Goal: Task Accomplishment & Management: Manage account settings

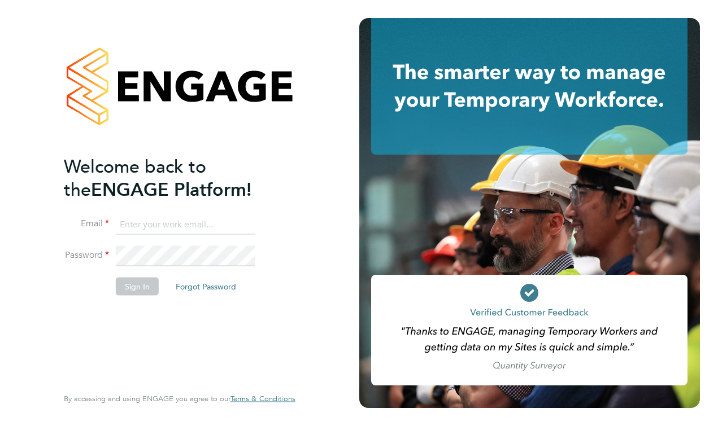
type input "matt@ivyresourcegroup.com"
click at [146, 294] on button "Sign In" at bounding box center [137, 287] width 43 height 18
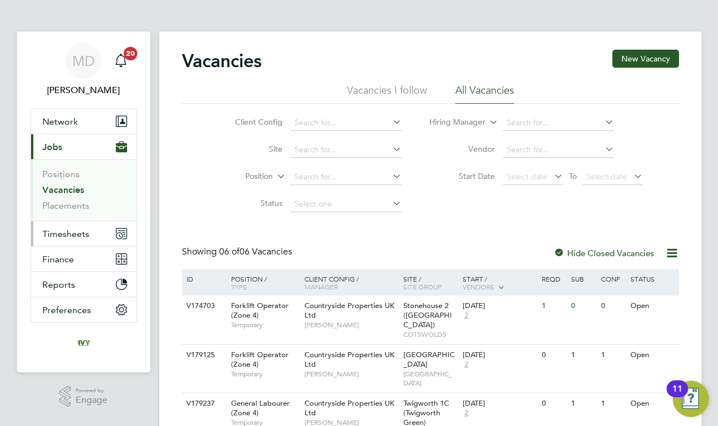
click at [77, 232] on span "Timesheets" at bounding box center [65, 234] width 47 height 11
click at [525, 216] on div "Client Config Site Position Status Hiring Manager Vendor Start Date Select date…" at bounding box center [430, 161] width 497 height 114
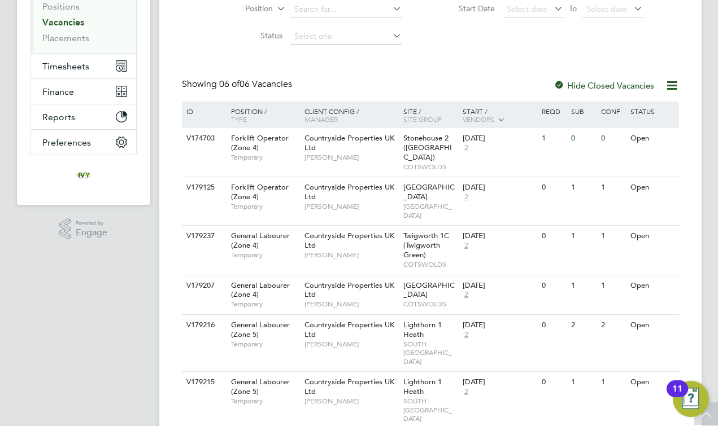
scroll to position [167, 0]
click at [67, 66] on span "Timesheets" at bounding box center [65, 67] width 47 height 11
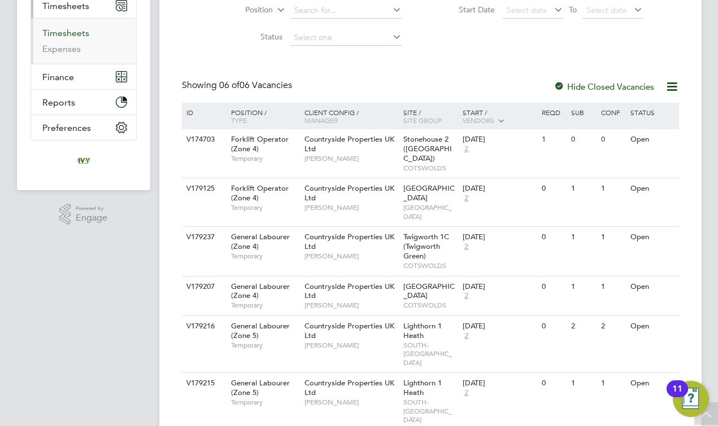
click at [80, 34] on link "Timesheets" at bounding box center [65, 33] width 47 height 11
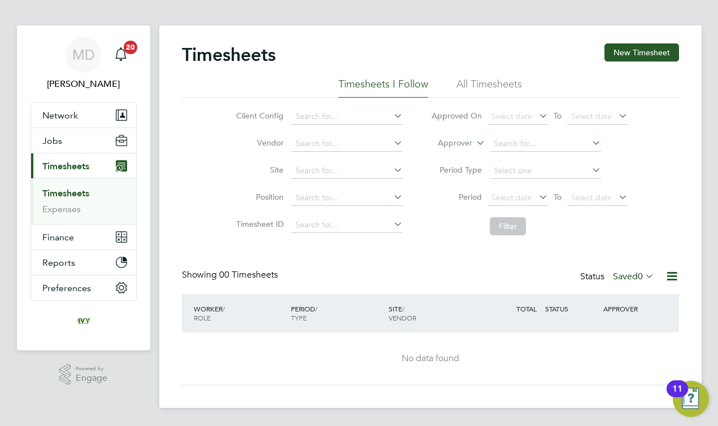
scroll to position [6, 0]
click at [618, 273] on label "Saved 0" at bounding box center [633, 277] width 41 height 11
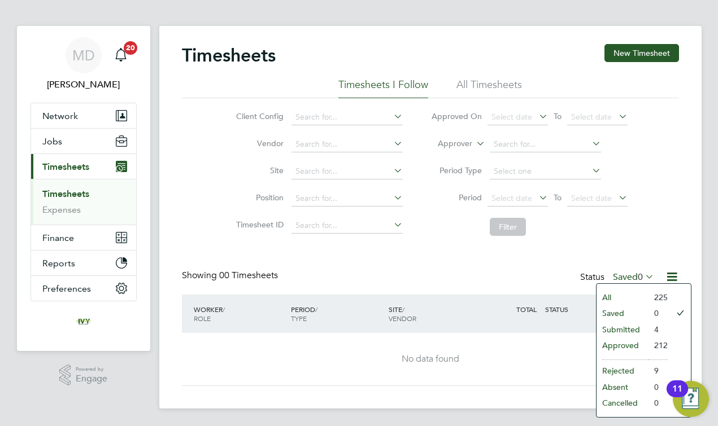
click at [624, 326] on li "Submitted" at bounding box center [622, 330] width 52 height 16
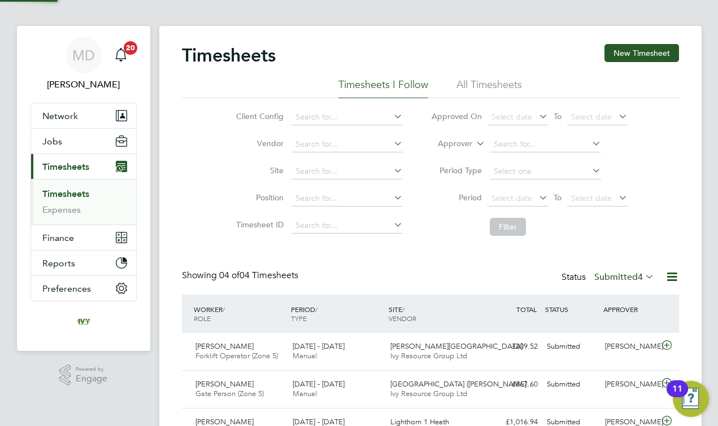
scroll to position [0, 0]
click at [457, 269] on div "Timesheets New Timesheet Timesheets I Follow All Timesheets Client Config Vendo…" at bounding box center [430, 264] width 497 height 440
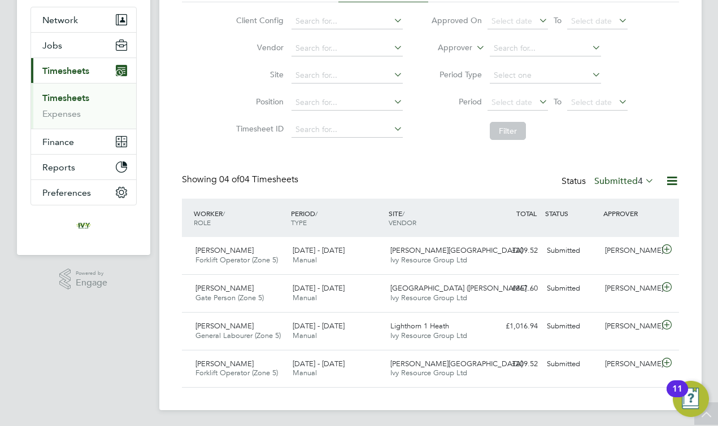
scroll to position [100, 0]
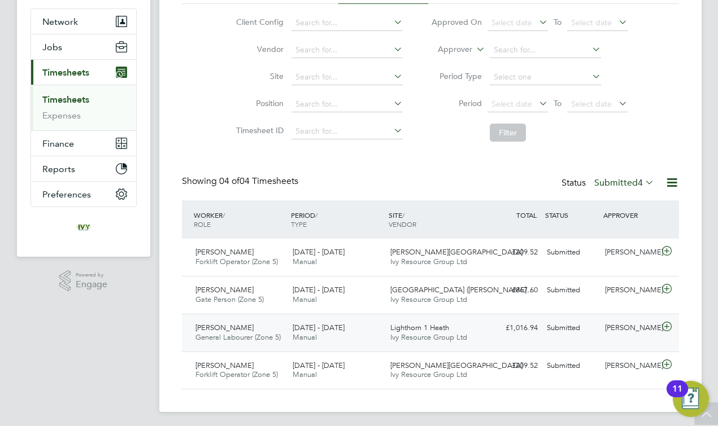
click at [443, 325] on span "Lighthorn 1 Heath" at bounding box center [419, 328] width 59 height 10
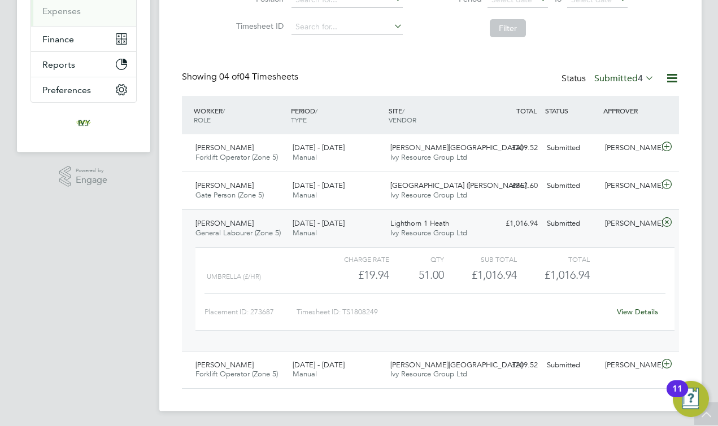
scroll to position [204, 0]
click at [635, 313] on link "View Details" at bounding box center [637, 313] width 41 height 10
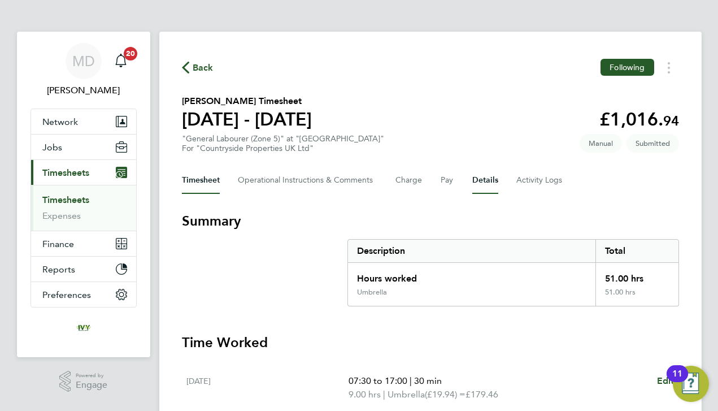
click at [489, 179] on button "Details" at bounding box center [485, 180] width 26 height 27
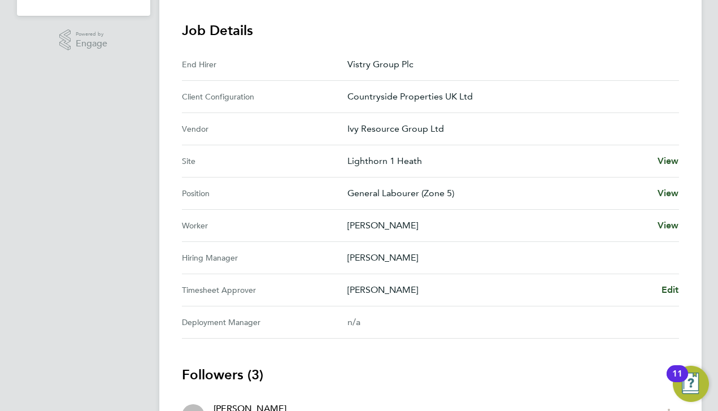
scroll to position [356, 0]
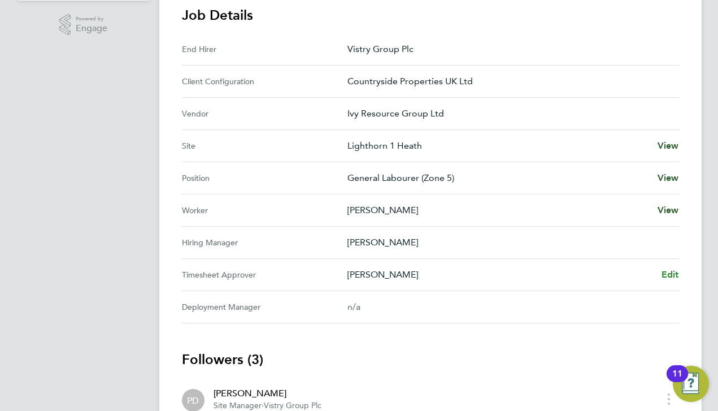
click at [668, 276] on span "Edit" at bounding box center [670, 274] width 18 height 11
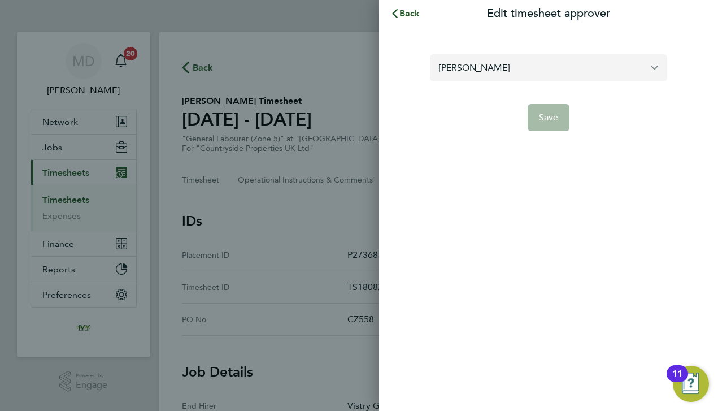
click at [512, 69] on input "[PERSON_NAME]" at bounding box center [548, 67] width 237 height 27
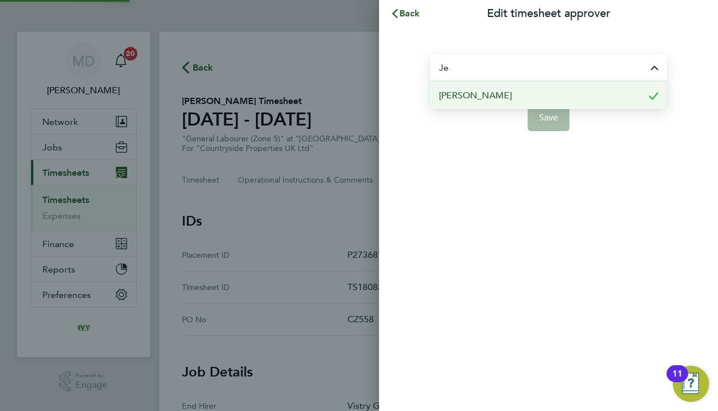
type input "J"
click at [509, 98] on li "[PERSON_NAME]" at bounding box center [548, 95] width 237 height 28
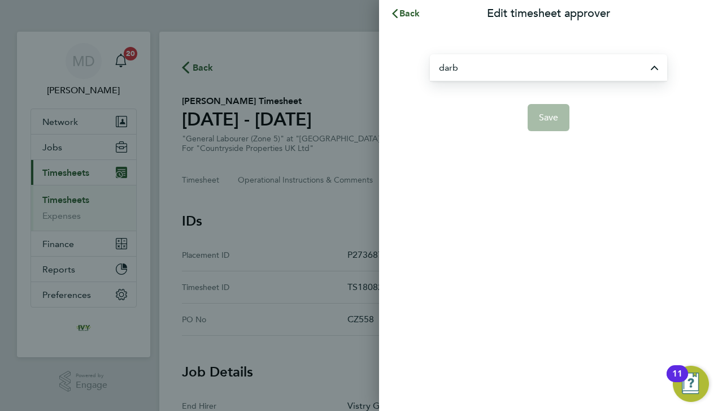
type input "[PERSON_NAME]"
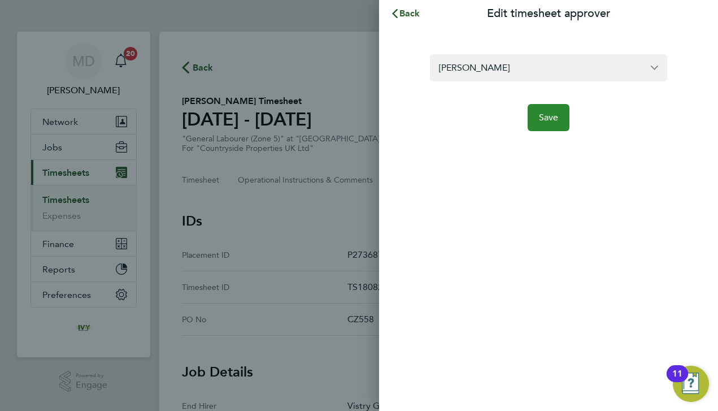
click at [548, 125] on button "Save" at bounding box center [549, 117] width 42 height 27
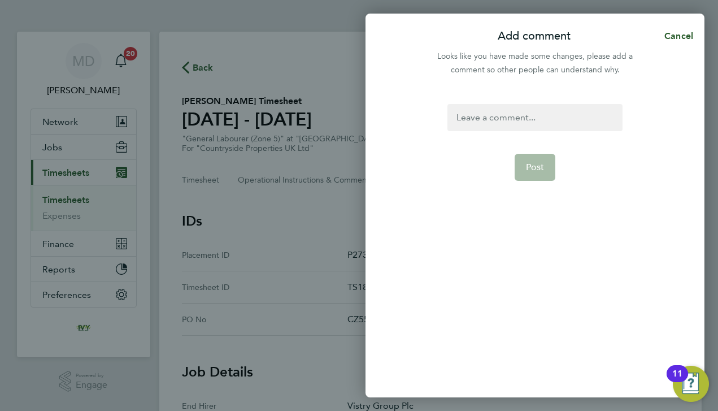
click at [521, 125] on div at bounding box center [534, 117] width 175 height 27
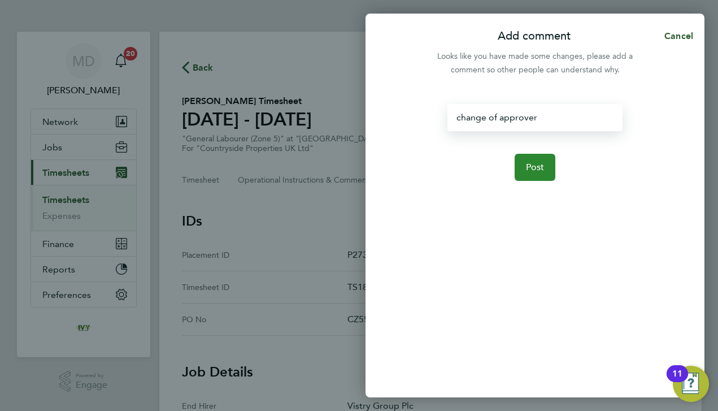
click at [530, 164] on span "Post" at bounding box center [535, 167] width 19 height 11
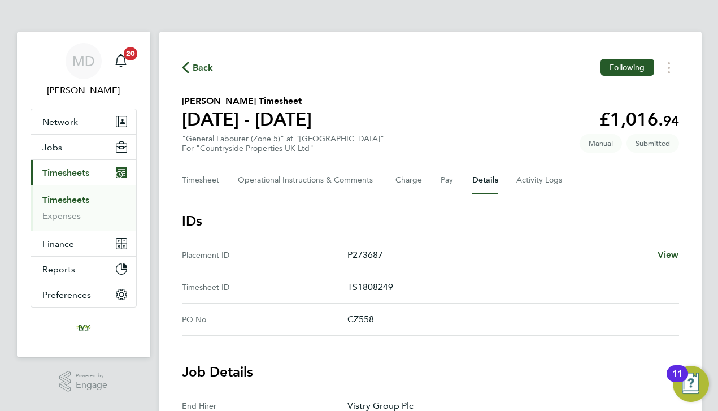
click at [77, 197] on link "Timesheets" at bounding box center [65, 199] width 47 height 11
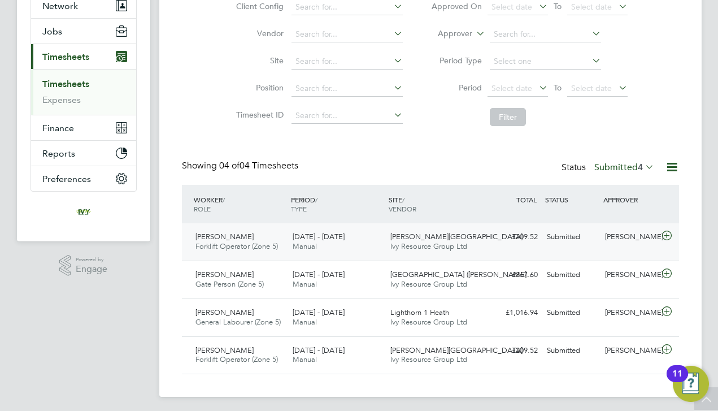
click at [284, 239] on div "Anil Pathak Forklift Operator (Zone 5) 18 - 24 Aug 2025" at bounding box center [240, 242] width 98 height 28
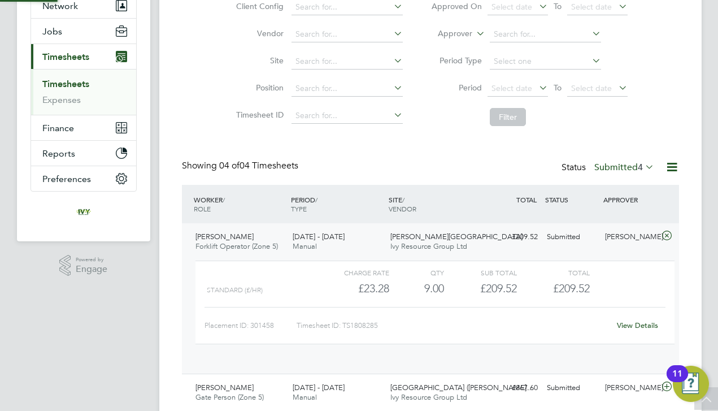
scroll to position [19, 110]
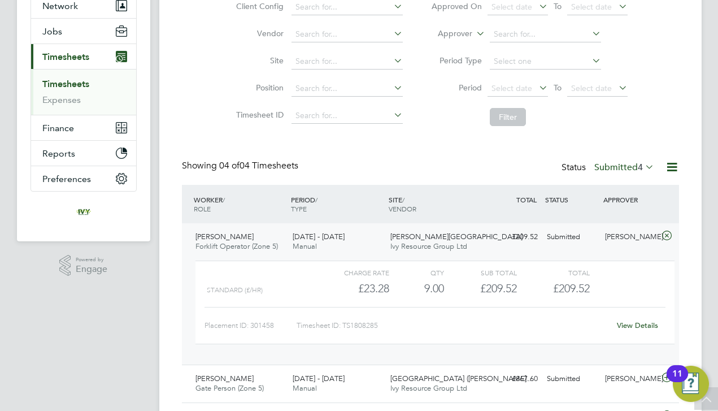
click at [630, 321] on link "View Details" at bounding box center [637, 325] width 41 height 10
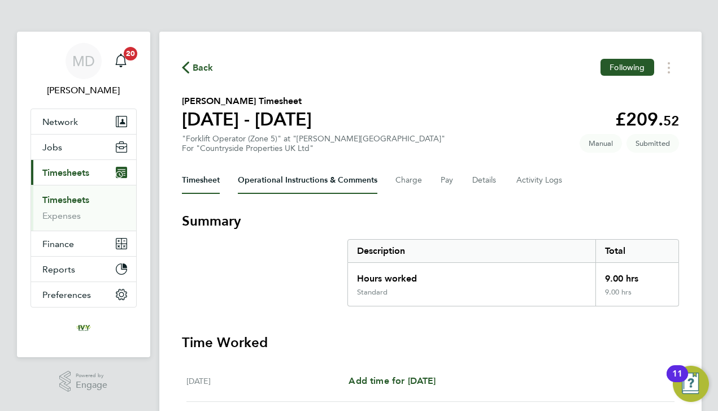
click at [283, 181] on Comments-tab "Operational Instructions & Comments" at bounding box center [308, 180] width 140 height 27
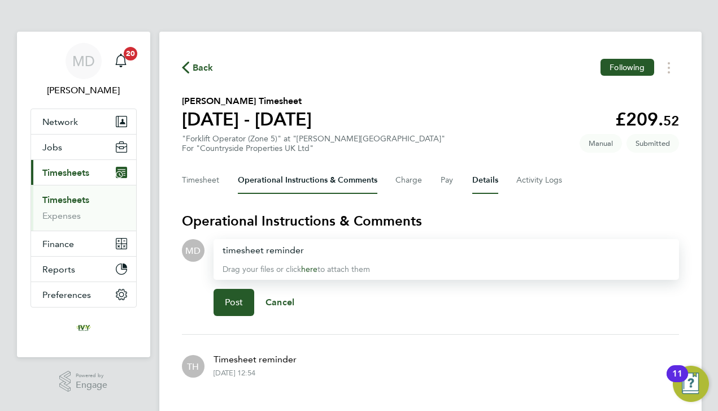
click at [474, 178] on button "Details" at bounding box center [485, 180] width 26 height 27
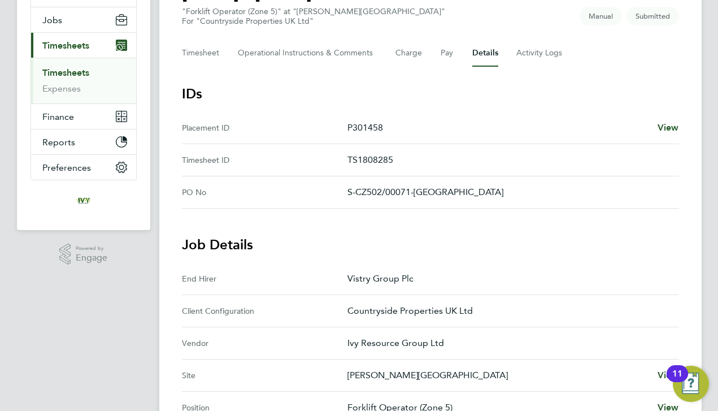
scroll to position [99, 0]
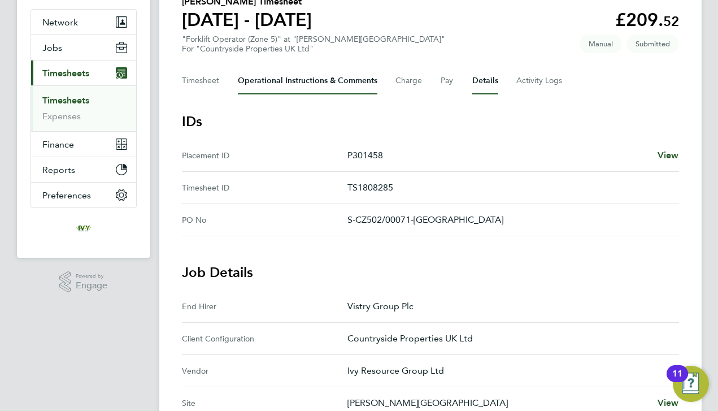
click at [285, 78] on Comments-tab "Operational Instructions & Comments" at bounding box center [308, 80] width 140 height 27
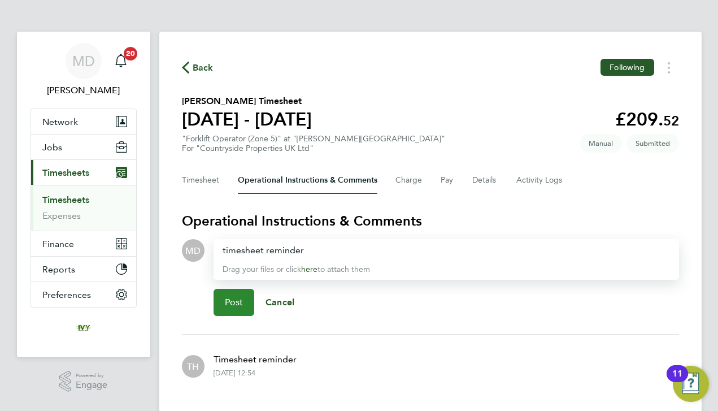
click at [241, 295] on button "Post" at bounding box center [233, 302] width 41 height 27
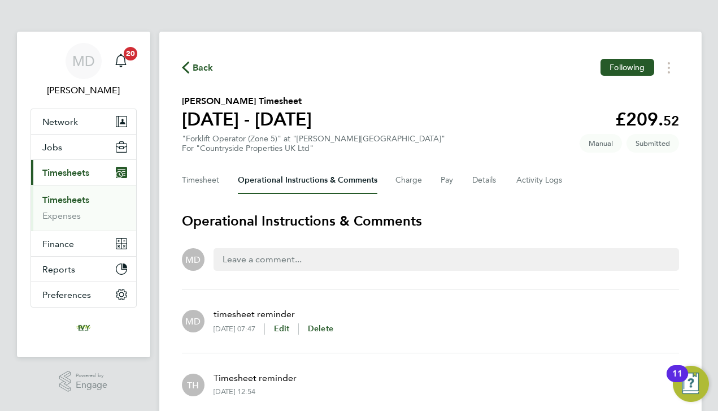
click at [79, 201] on link "Timesheets" at bounding box center [65, 199] width 47 height 11
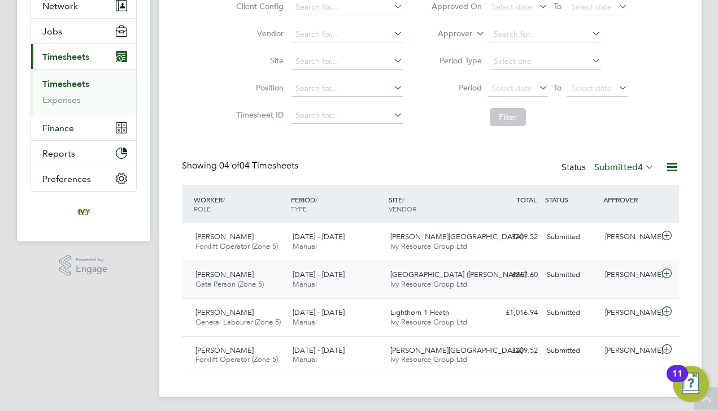
click at [368, 284] on div "18 - 24 Aug 2025 Manual" at bounding box center [337, 279] width 98 height 28
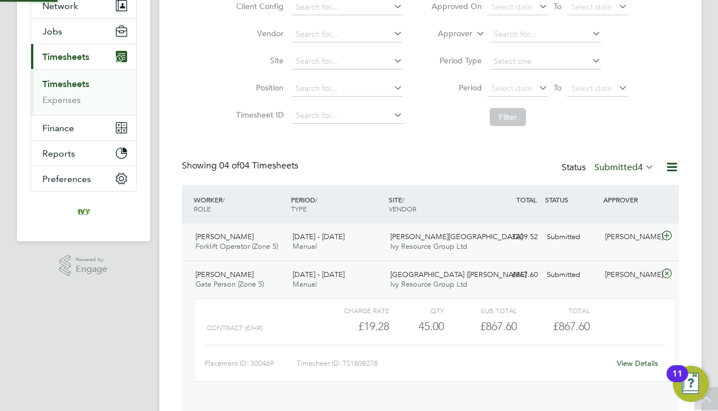
scroll to position [19, 110]
click at [640, 361] on link "View Details" at bounding box center [637, 363] width 41 height 10
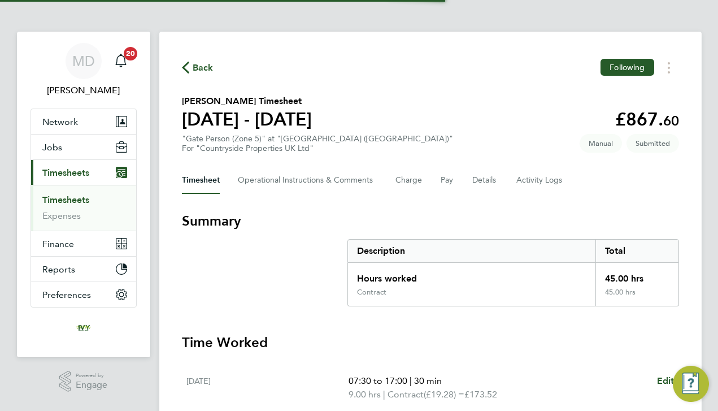
scroll to position [43, 0]
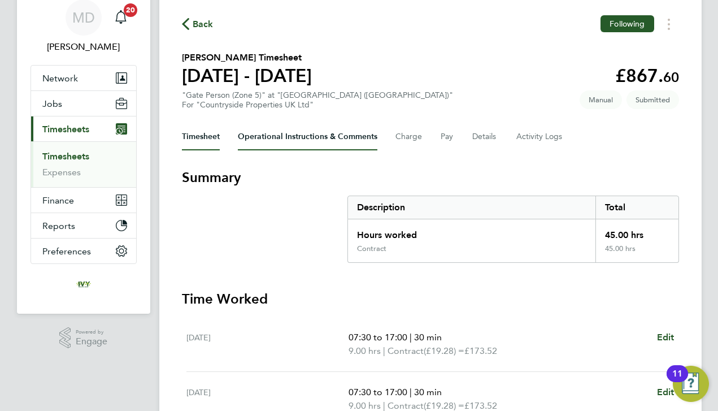
click at [325, 143] on Comments-tab "Operational Instructions & Comments" at bounding box center [308, 136] width 140 height 27
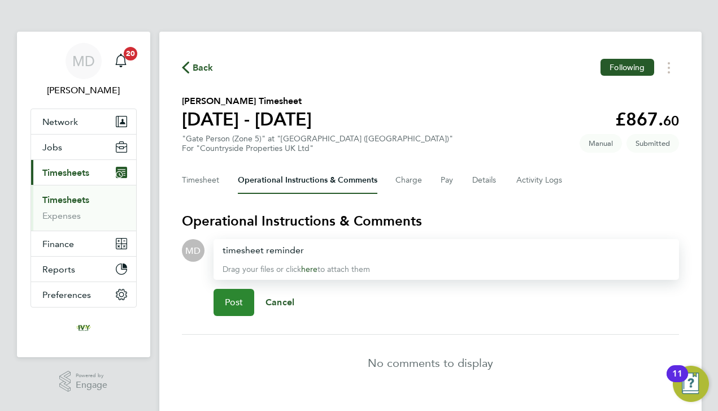
click at [236, 306] on span "Post" at bounding box center [234, 302] width 19 height 11
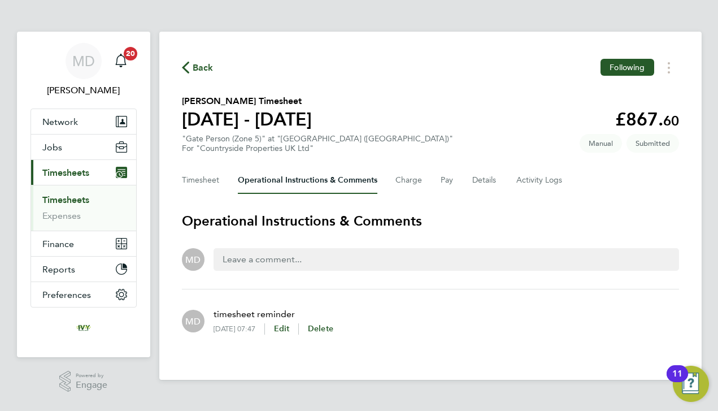
click at [68, 203] on link "Timesheets" at bounding box center [65, 199] width 47 height 11
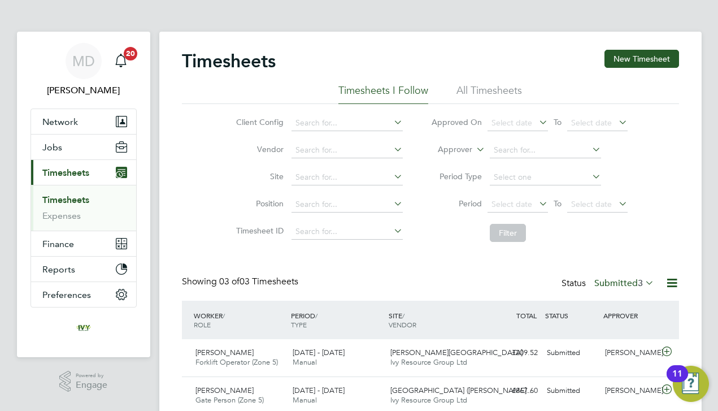
click at [505, 275] on div "Timesheets New Timesheet Timesheets I Follow All Timesheets Client Config Vendo…" at bounding box center [430, 251] width 497 height 403
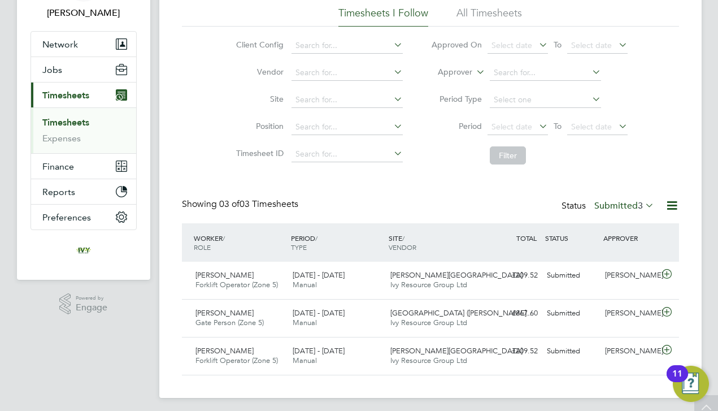
scroll to position [79, 0]
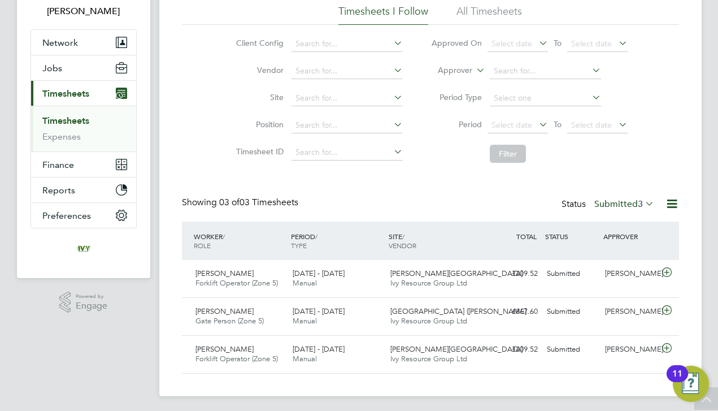
click at [612, 202] on label "Submitted 3" at bounding box center [624, 203] width 60 height 11
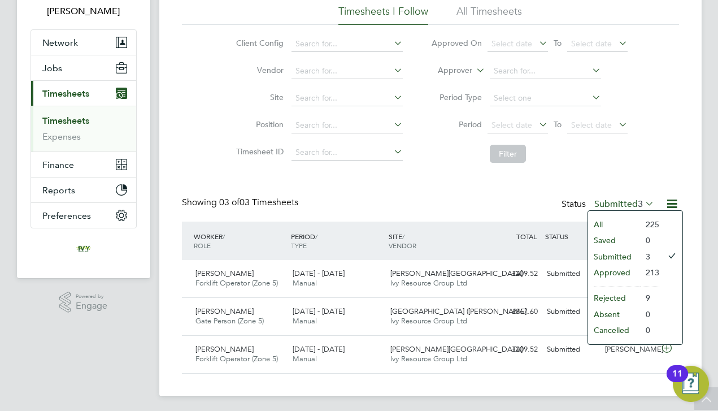
click at [610, 271] on li "Approved" at bounding box center [614, 272] width 52 height 16
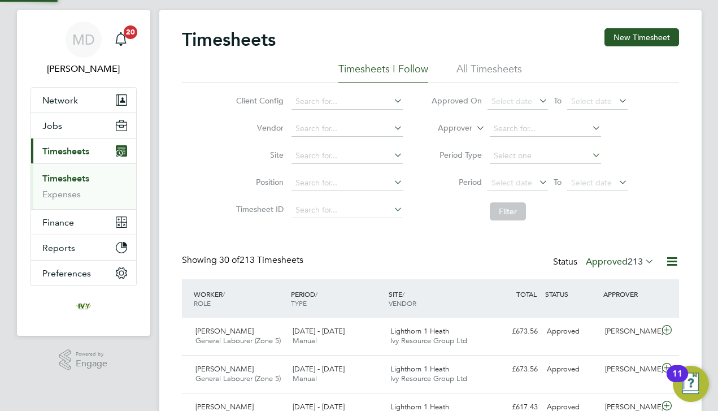
scroll to position [6, 6]
click at [337, 261] on div "Showing 30 of 213 Timesheets Status Approved 213" at bounding box center [430, 266] width 497 height 25
